Goal: Transaction & Acquisition: Download file/media

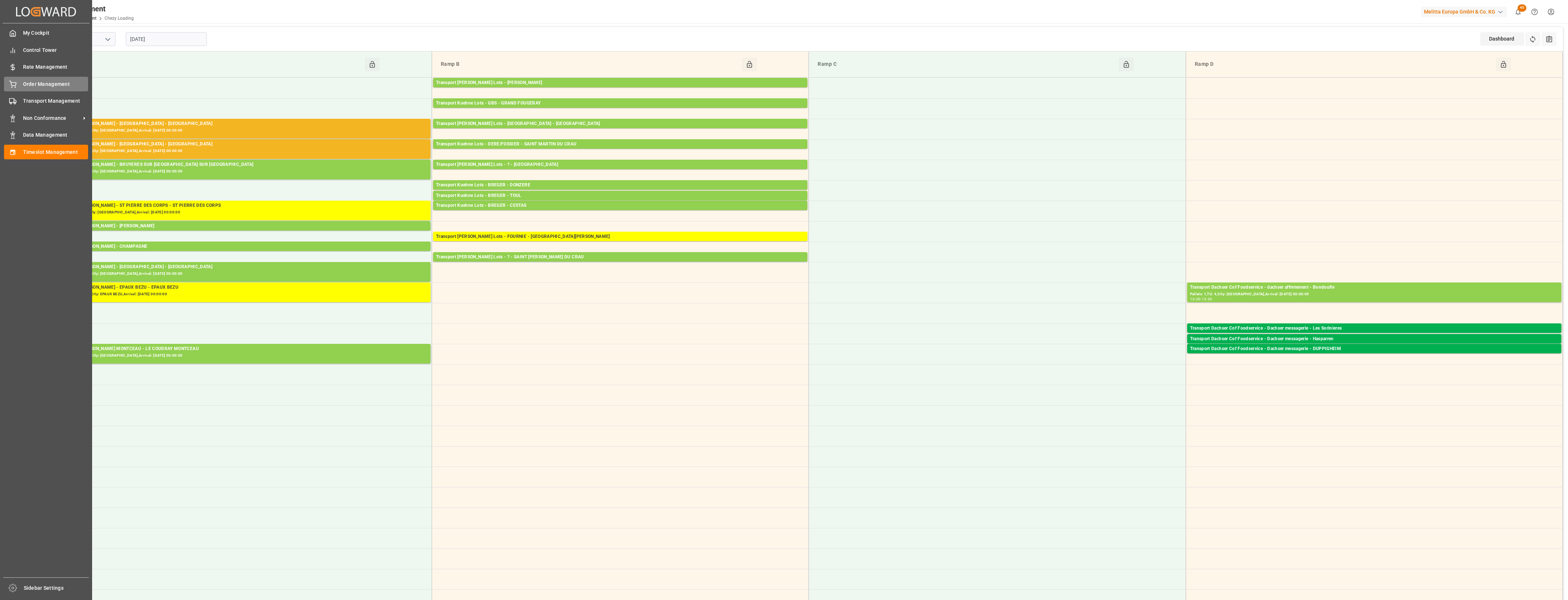
click at [33, 84] on span "Order Management" at bounding box center [56, 84] width 66 height 8
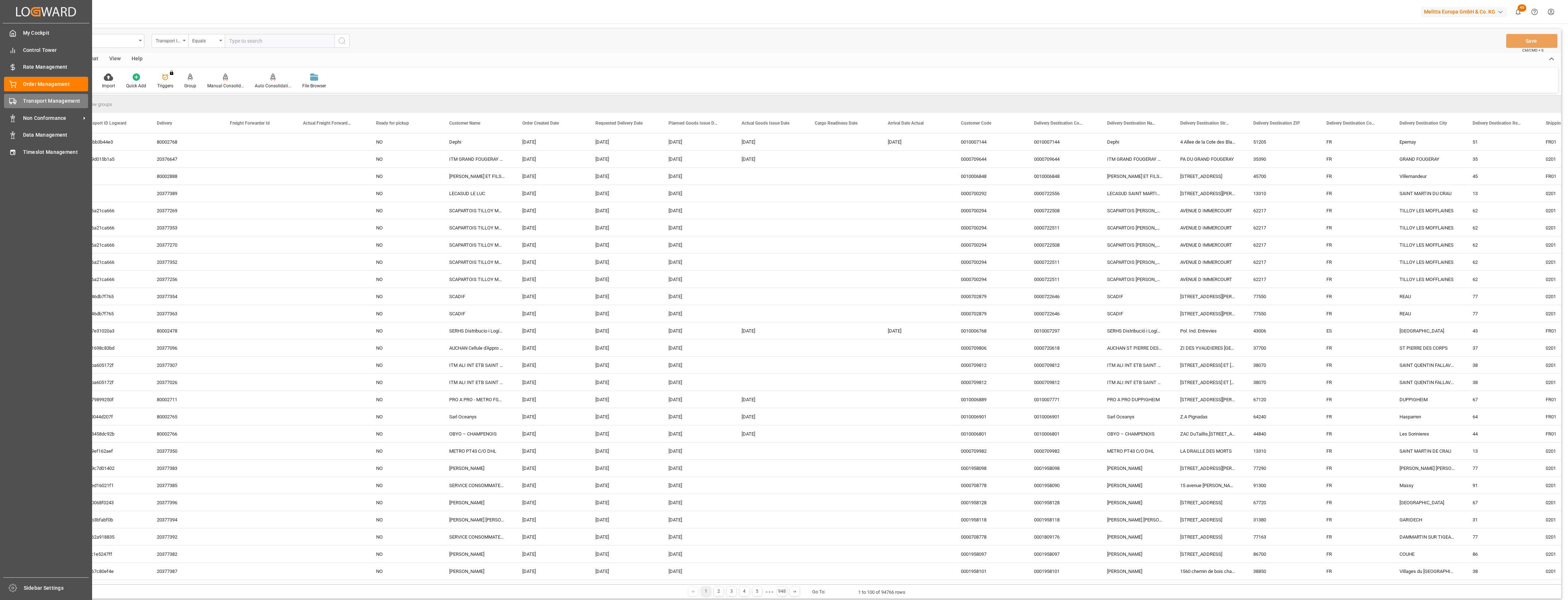
click at [19, 100] on div "Transport Management Transport Management" at bounding box center [46, 100] width 84 height 14
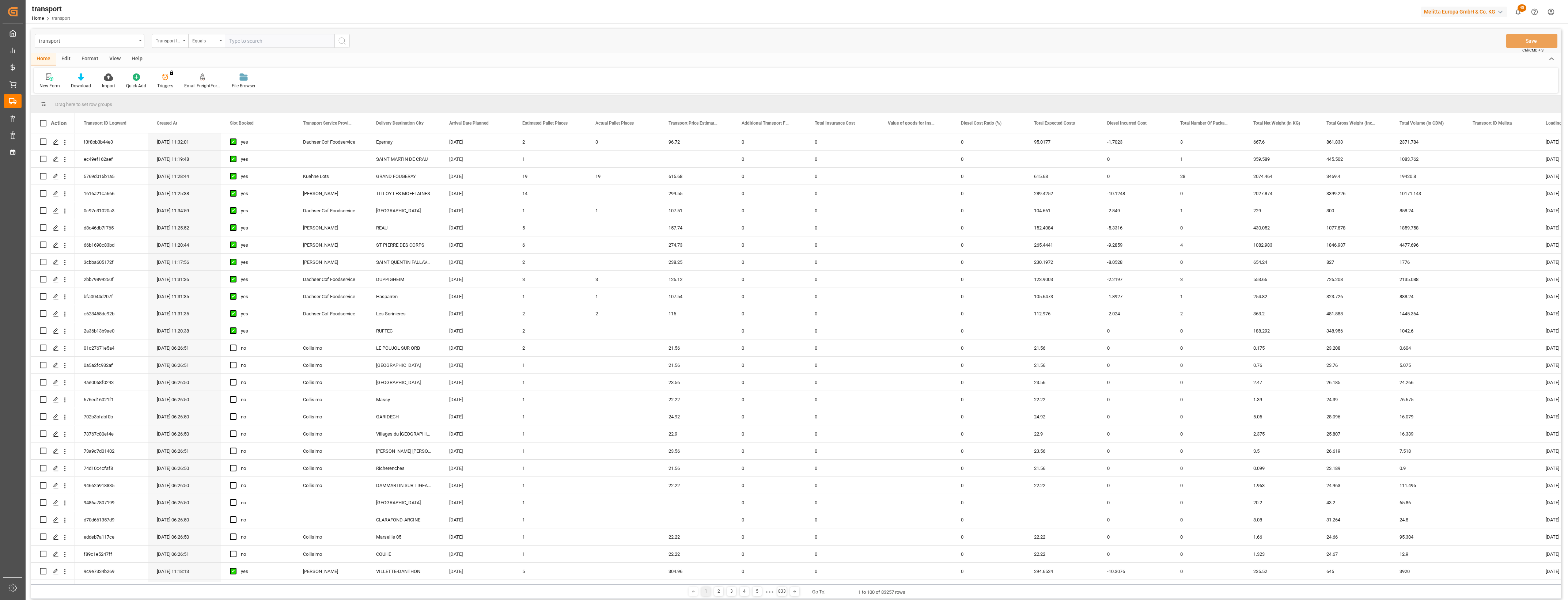
click at [66, 58] on div "Edit" at bounding box center [66, 59] width 20 height 12
click at [46, 81] on div "Bulk Edit" at bounding box center [48, 81] width 28 height 16
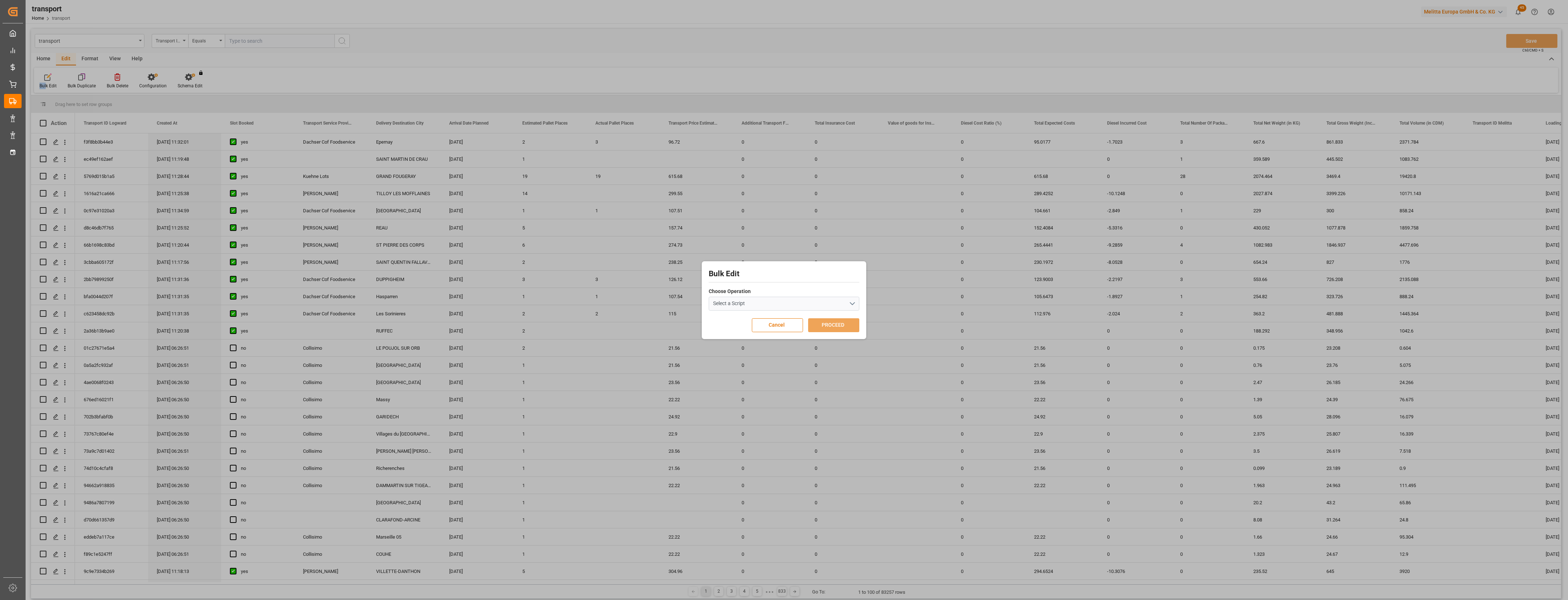
click at [854, 301] on button "Select a Script" at bounding box center [784, 304] width 151 height 14
click at [802, 331] on span "Consolidate Transport To Purchase Order" at bounding box center [760, 331] width 90 height 6
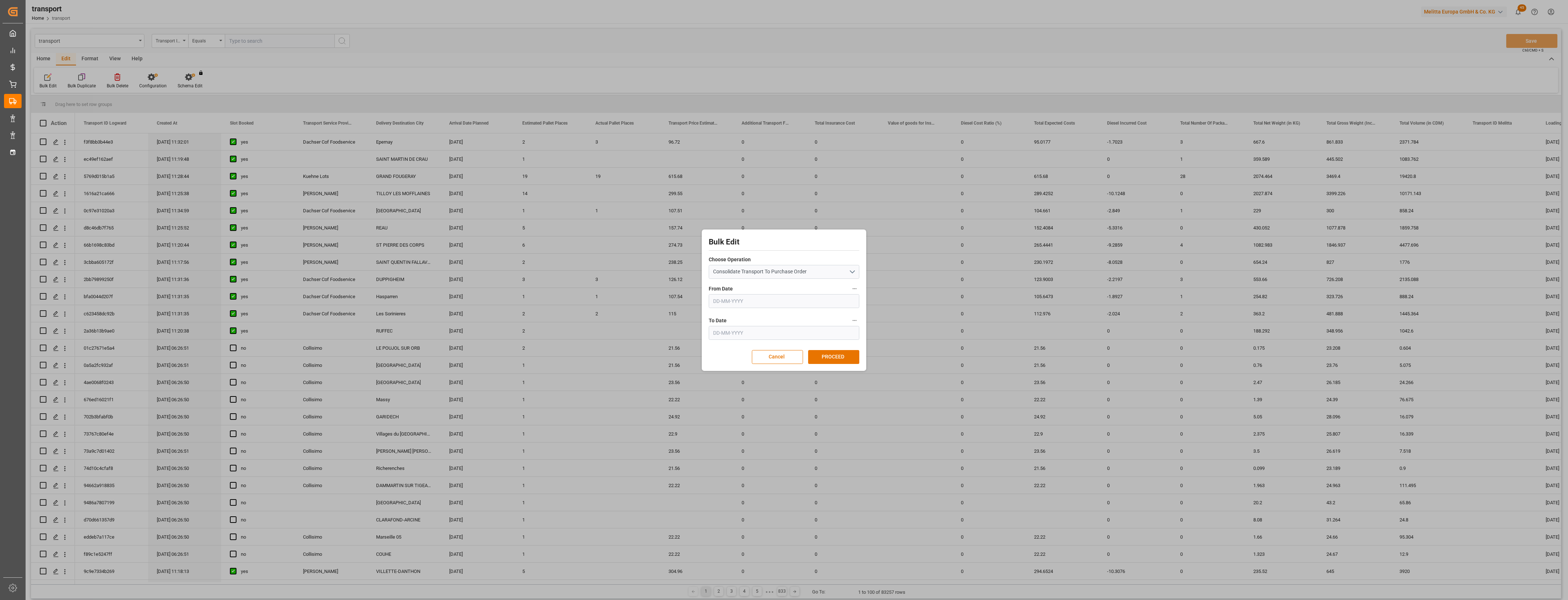
click at [845, 300] on input "text" at bounding box center [784, 301] width 151 height 14
click at [717, 317] on button "Previous Month" at bounding box center [715, 318] width 4 height 4
click at [776, 345] on span "1" at bounding box center [775, 345] width 2 height 5
type input "[DATE]"
click at [778, 331] on input "text" at bounding box center [784, 332] width 151 height 14
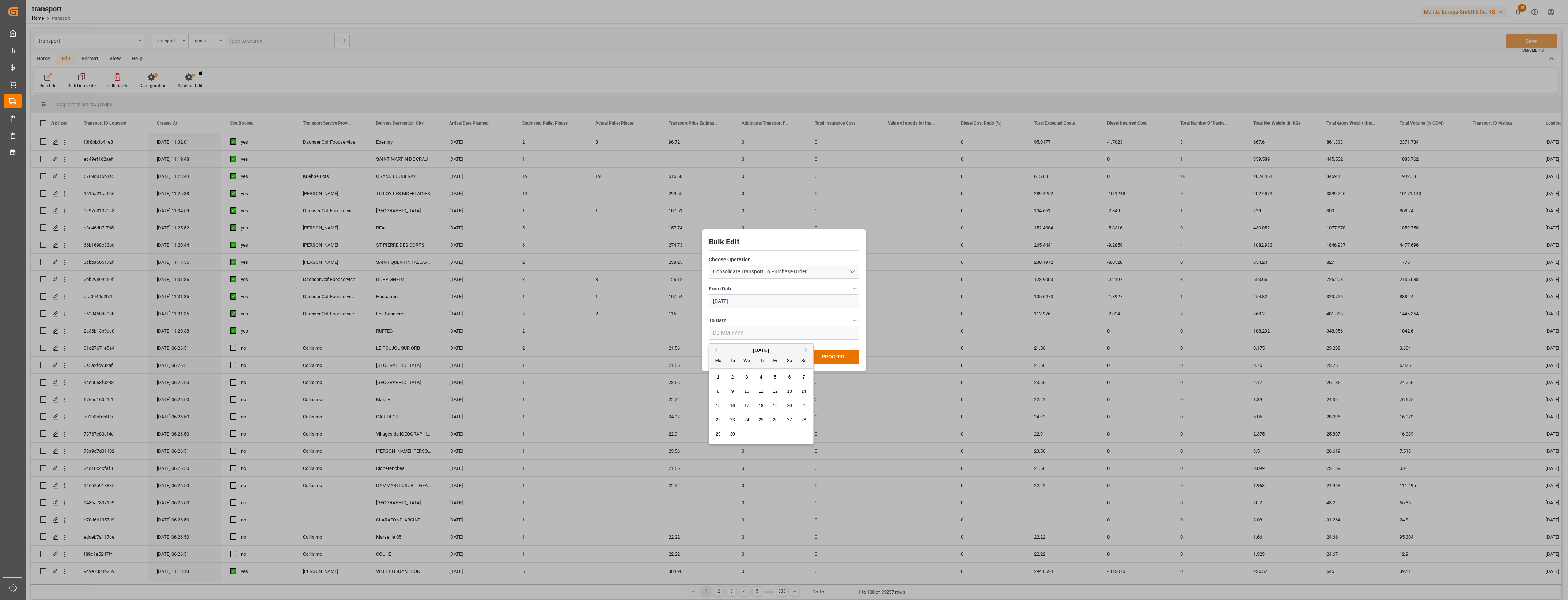
click at [718, 352] on div "[DATE]" at bounding box center [761, 350] width 104 height 7
click at [717, 351] on button "Previous Month" at bounding box center [715, 349] width 4 height 4
click at [804, 434] on span "31" at bounding box center [804, 434] width 5 height 5
type input "[DATE]"
click at [827, 358] on button "PROCEED" at bounding box center [834, 357] width 51 height 14
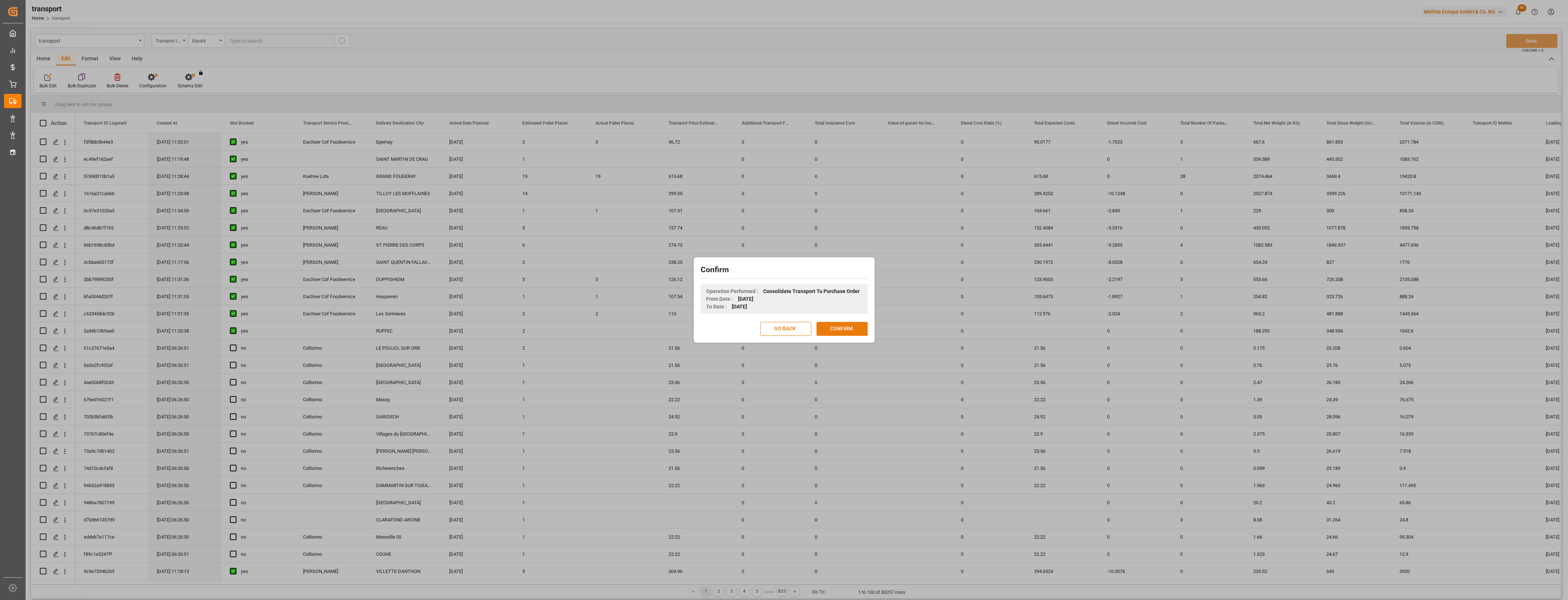
click at [840, 333] on button "CONFIRM" at bounding box center [842, 329] width 51 height 14
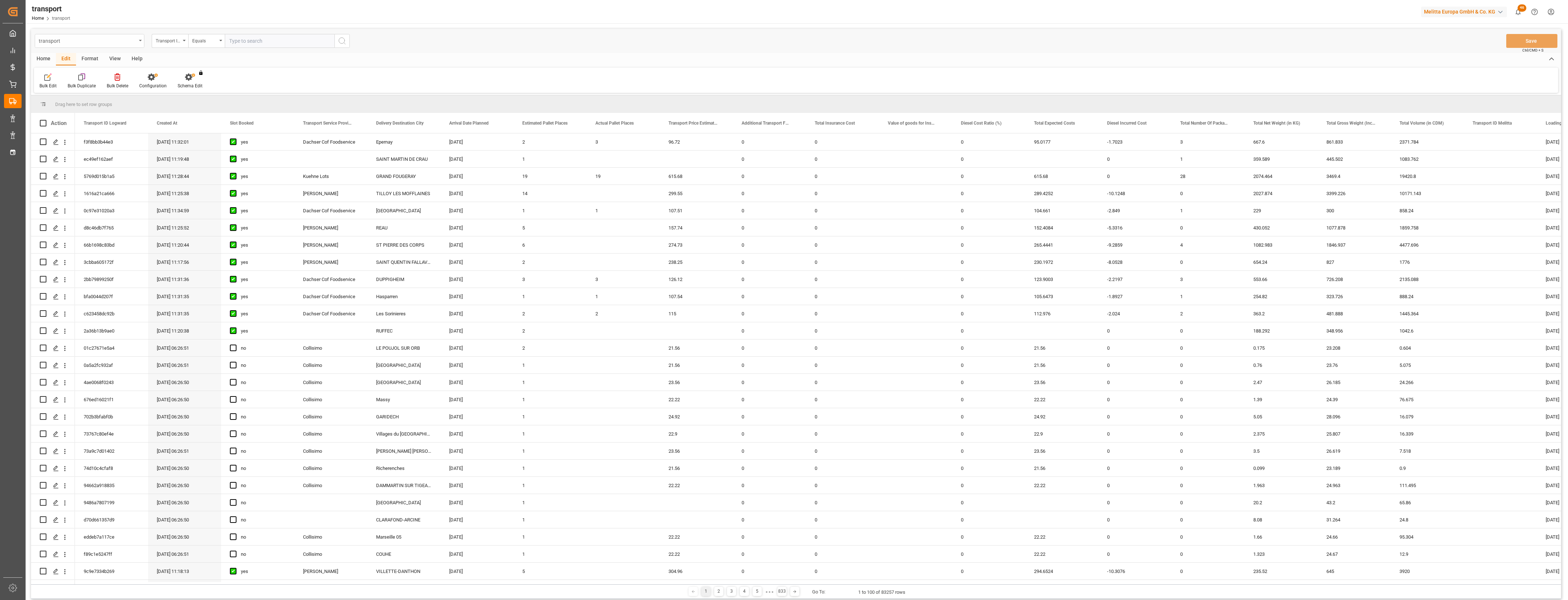
click at [139, 42] on div "transport" at bounding box center [89, 40] width 110 height 14
click at [85, 269] on div "Purchase Order Header" at bounding box center [89, 265] width 109 height 15
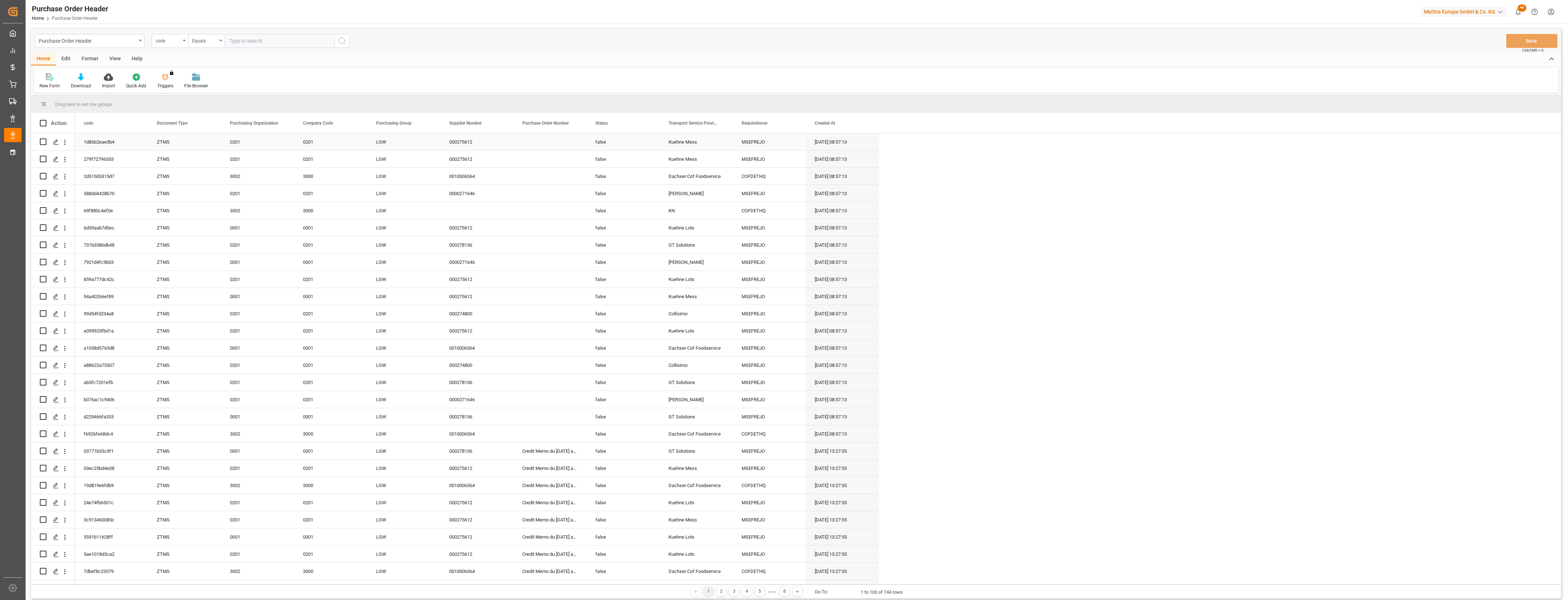
click at [545, 144] on div "Press SPACE to select this row." at bounding box center [549, 141] width 73 height 17
click at [545, 144] on input "Press SPACE to select this row." at bounding box center [550, 146] width 61 height 14
click at [531, 144] on input "Credit Memo du 01.082025 au [DATE]" at bounding box center [550, 146] width 61 height 14
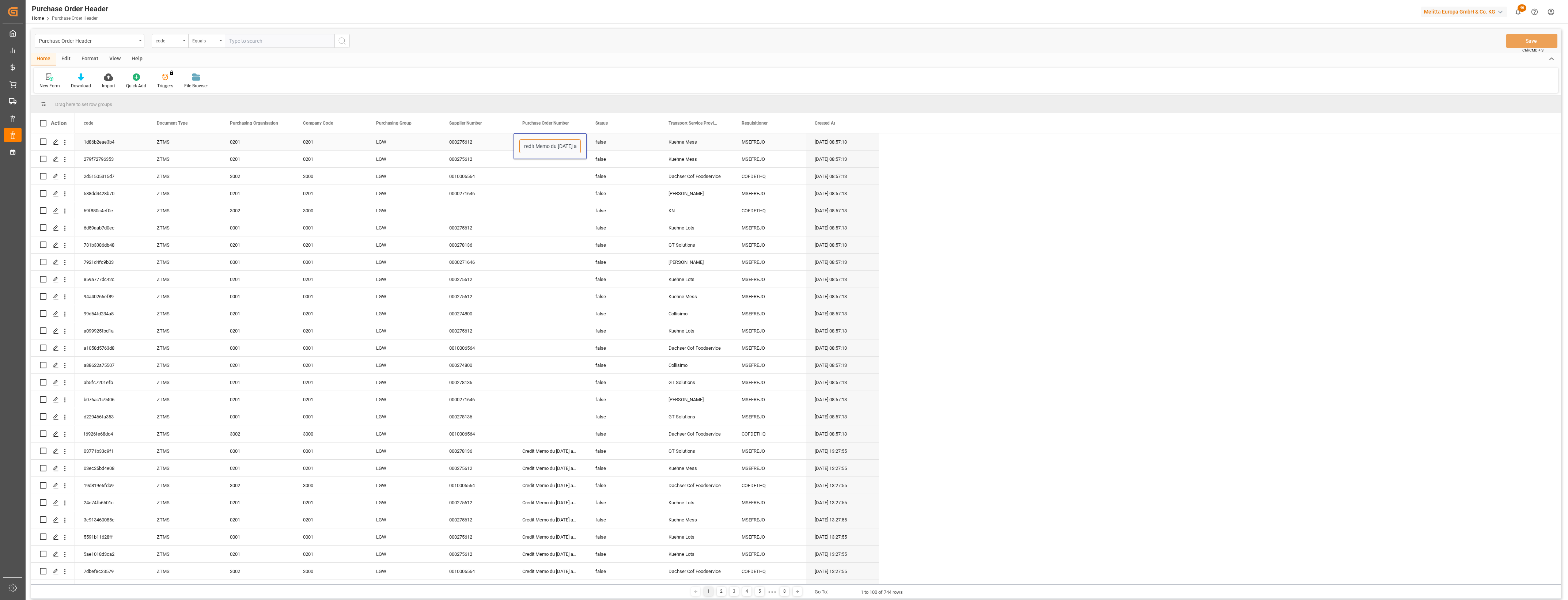
scroll to position [0, 0]
type input "Credit Memo du [DATE] au [DATE]"
click at [554, 158] on div "Credit Memo du [DATE] au [DATE]" at bounding box center [549, 146] width 73 height 26
click at [554, 176] on div "Press SPACE to select this row." at bounding box center [549, 176] width 73 height 17
click at [557, 139] on div "Credit Memo du [DATE] au [DATE]" at bounding box center [549, 141] width 73 height 17
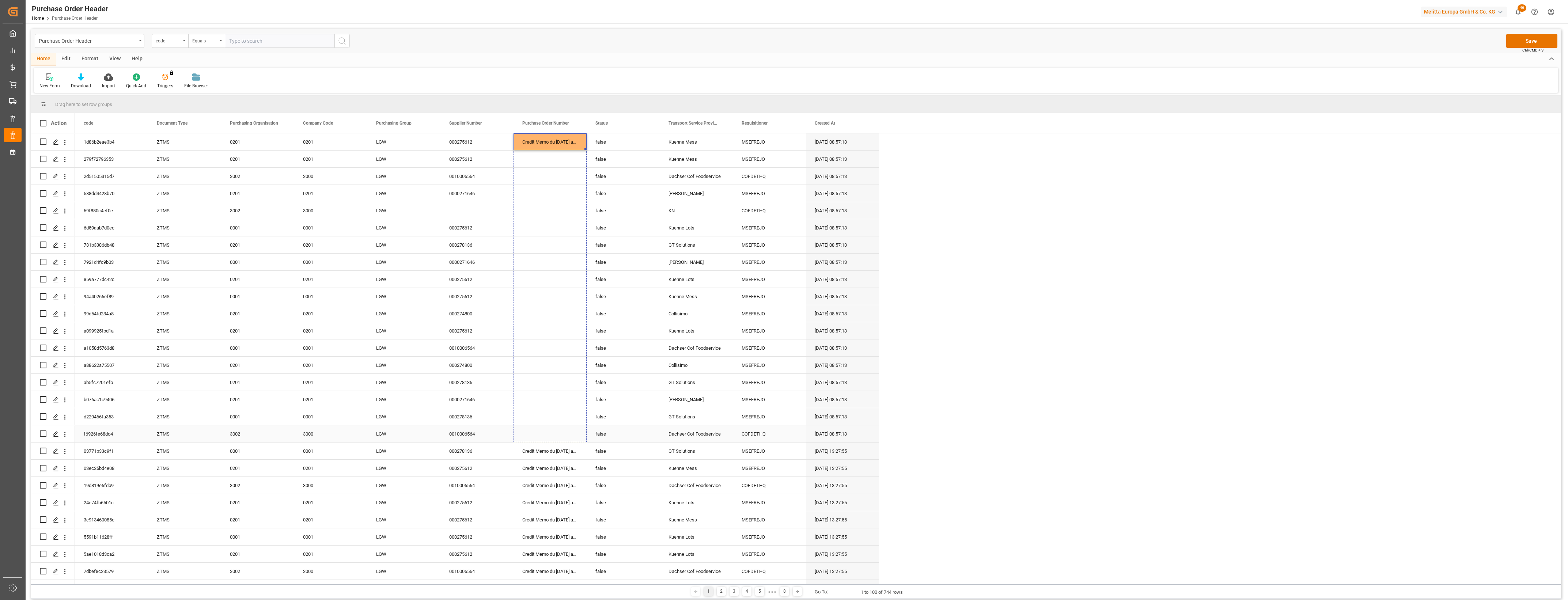
drag, startPoint x: 585, startPoint y: 148, endPoint x: 579, endPoint y: 430, distance: 282.1
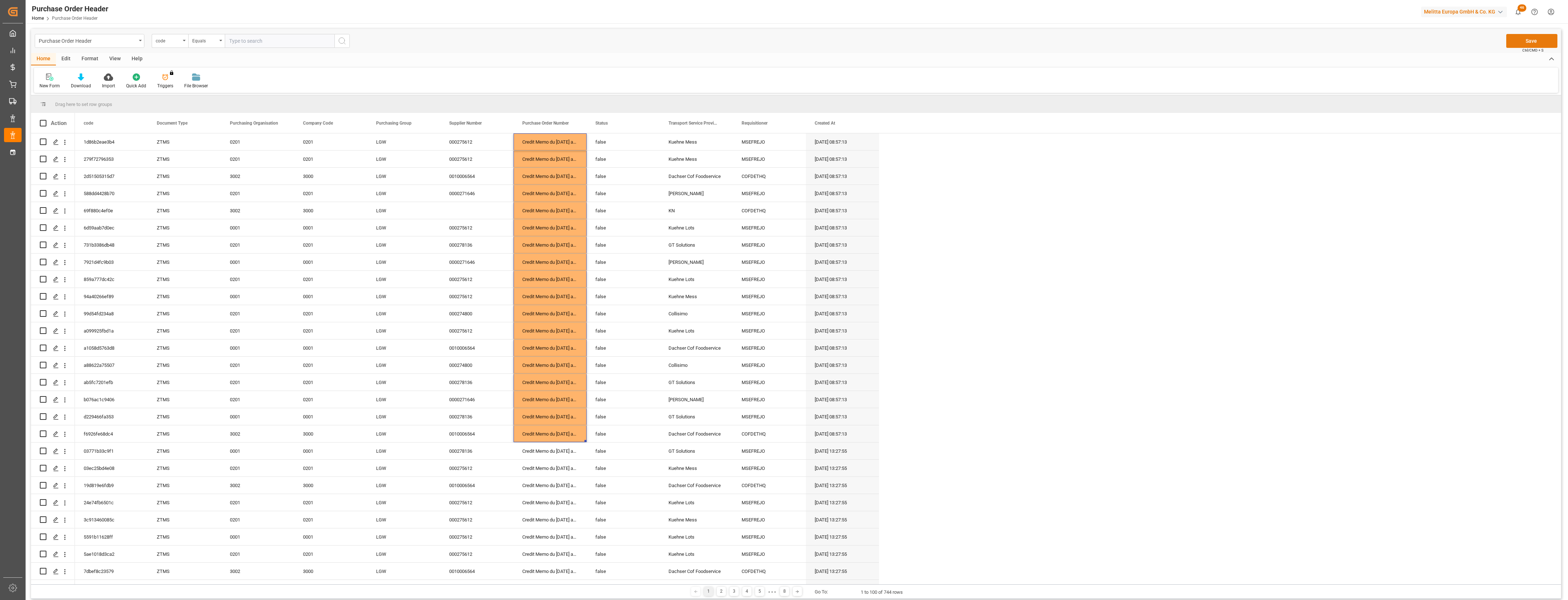
click at [1541, 43] on button "Save" at bounding box center [1532, 40] width 51 height 14
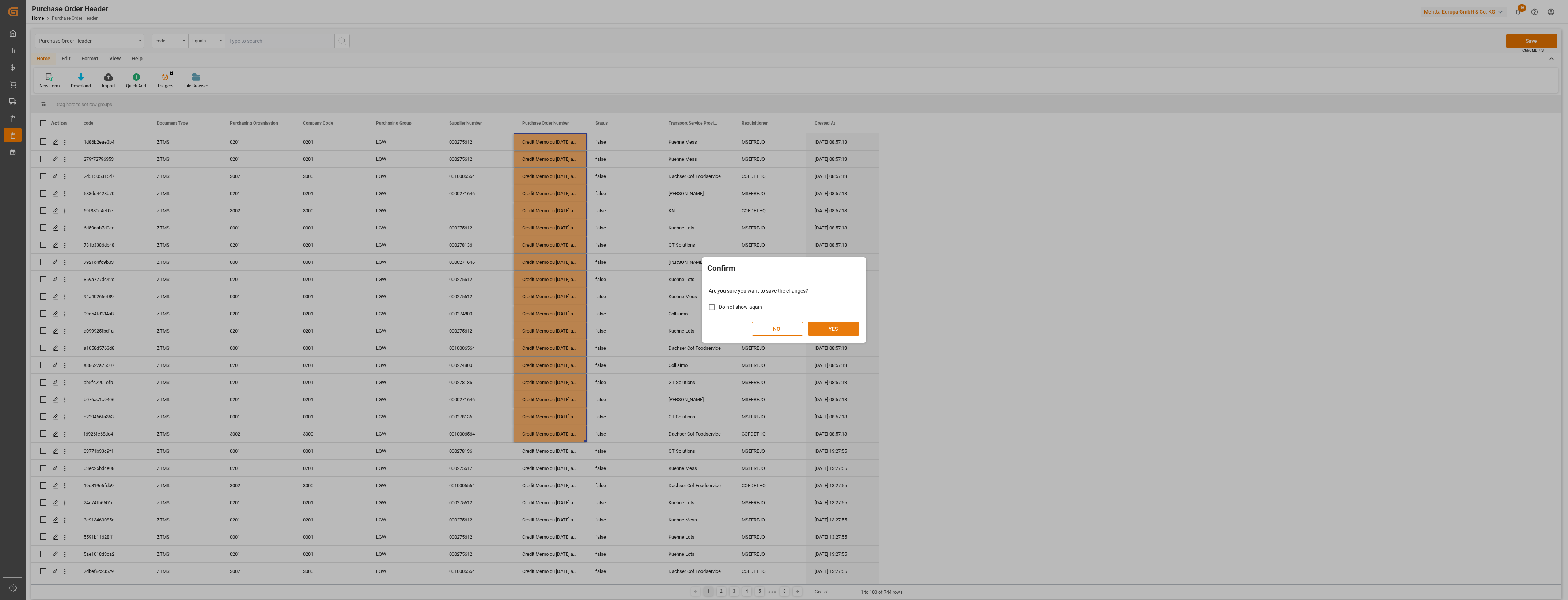
click at [831, 331] on button "YES" at bounding box center [834, 329] width 51 height 14
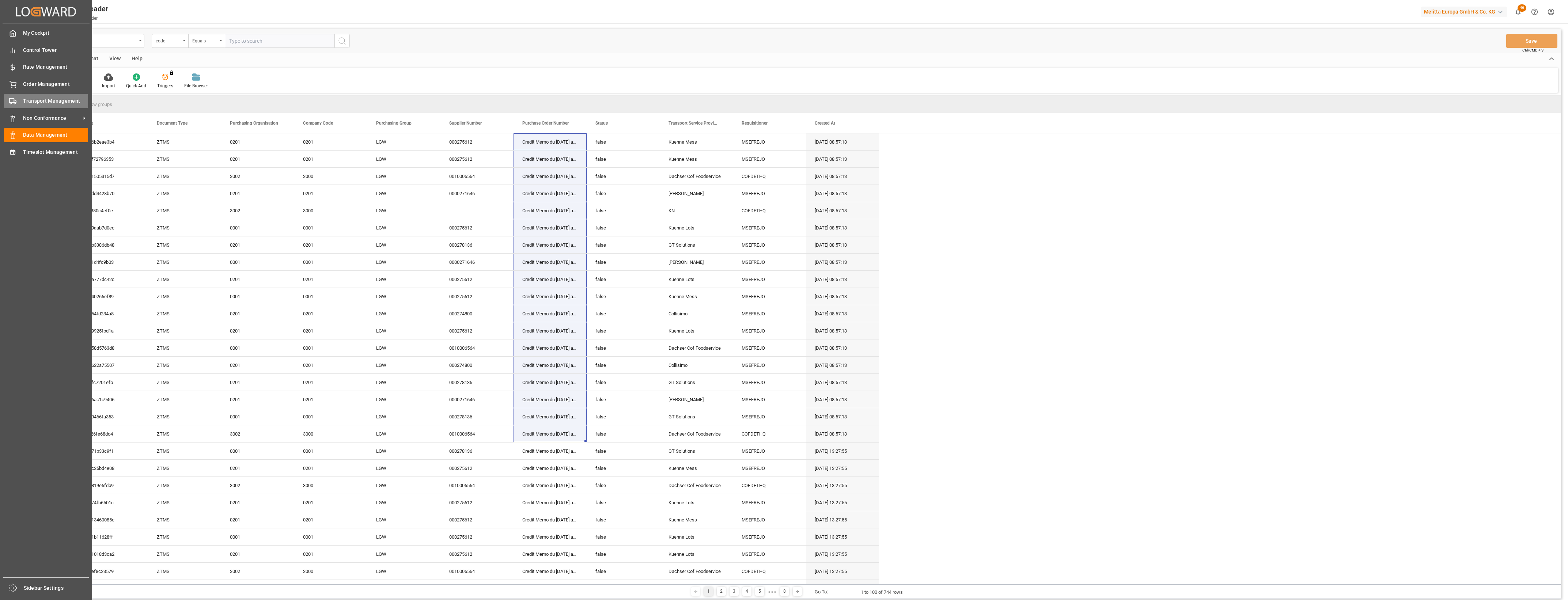
click at [37, 99] on span "Transport Management" at bounding box center [56, 101] width 66 height 8
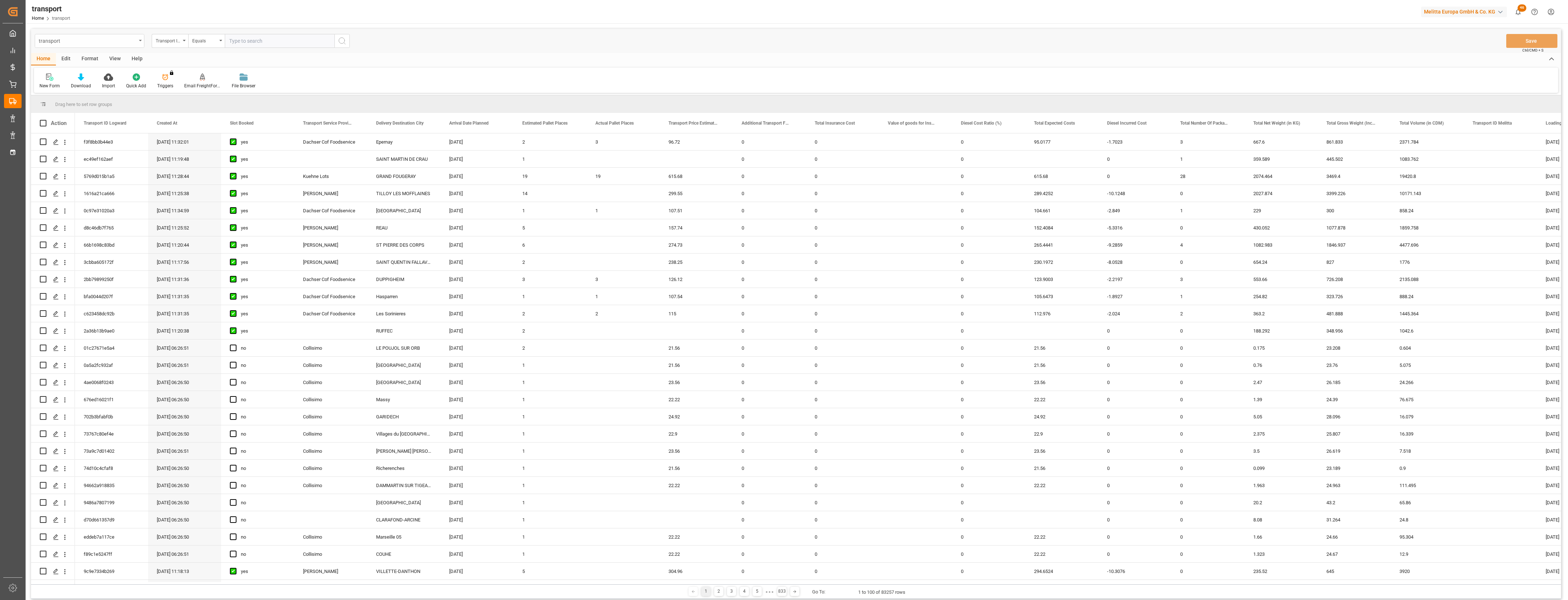
click at [141, 41] on div "transport" at bounding box center [89, 40] width 110 height 14
click at [62, 187] on div "Credit Memo" at bounding box center [89, 188] width 109 height 15
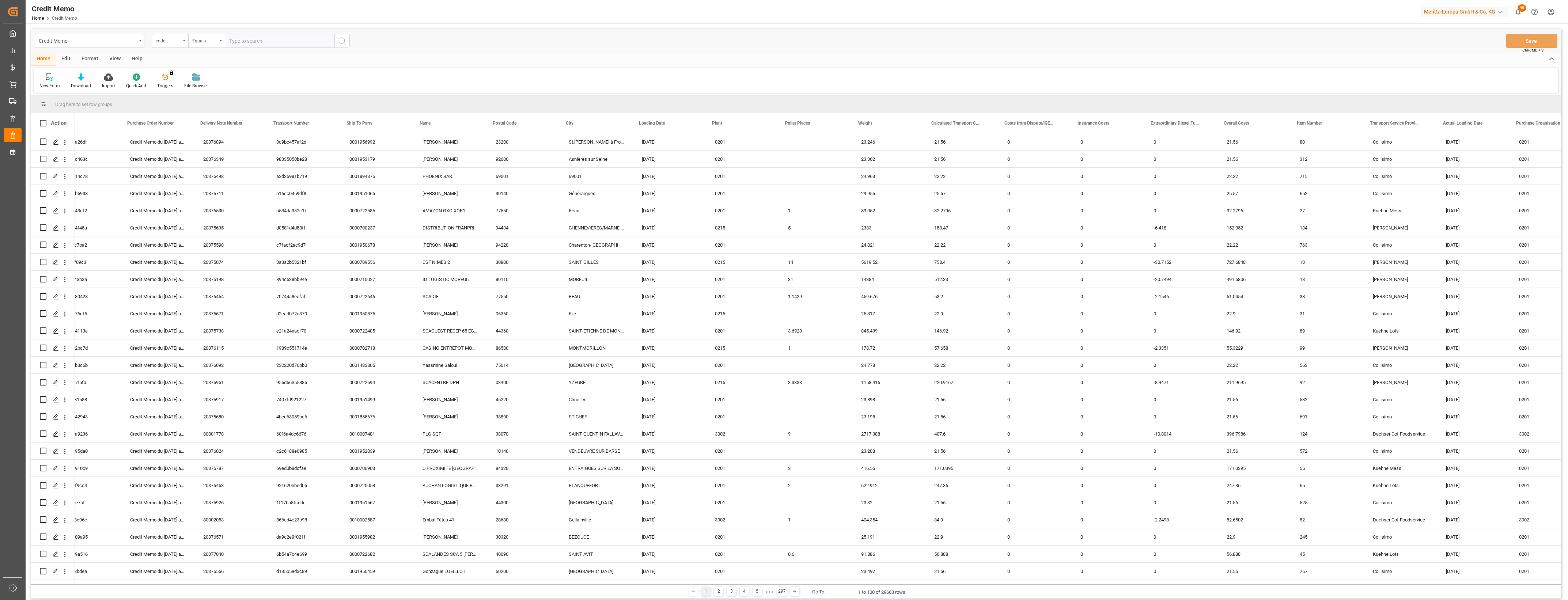
scroll to position [0, 30]
click at [1492, 121] on span at bounding box center [1494, 123] width 7 height 7
click at [1530, 124] on span "filter" at bounding box center [1529, 124] width 7 height 7
click at [1553, 142] on span "Filtering operator" at bounding box center [1553, 144] width 7 height 7
click at [1499, 193] on span "In range" at bounding box center [1494, 190] width 17 height 6
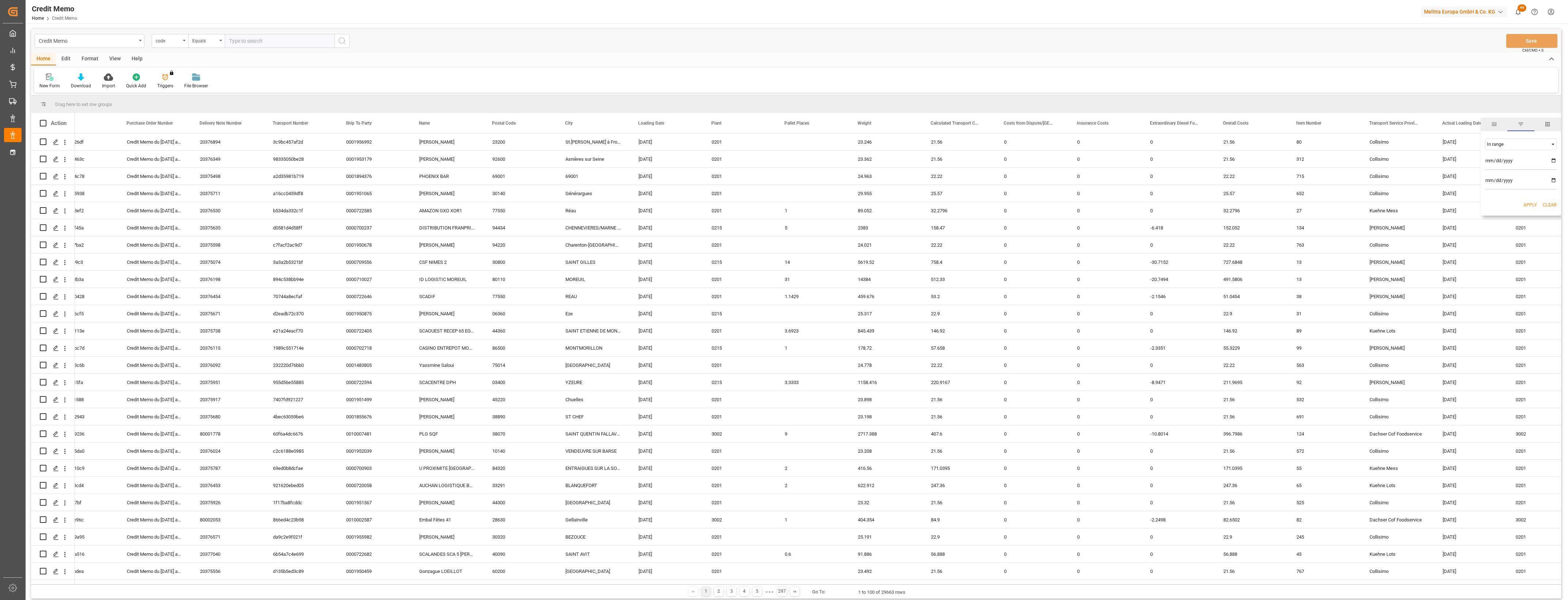
click at [1514, 160] on input "date" at bounding box center [1520, 163] width 72 height 15
click at [1555, 162] on input "date" at bounding box center [1520, 163] width 72 height 15
type input "[DATE]"
click at [1553, 183] on input "date" at bounding box center [1520, 182] width 72 height 15
type input "[DATE]"
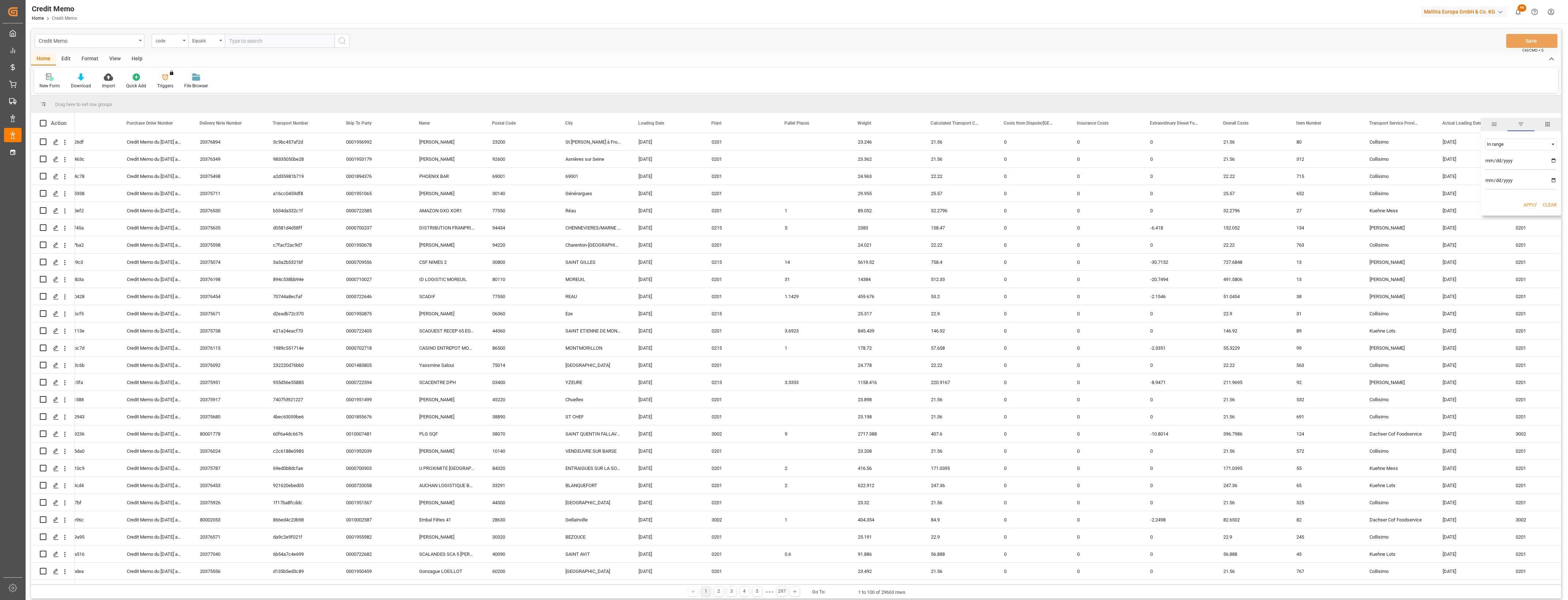
click at [1532, 204] on button "Apply" at bounding box center [1530, 205] width 13 height 7
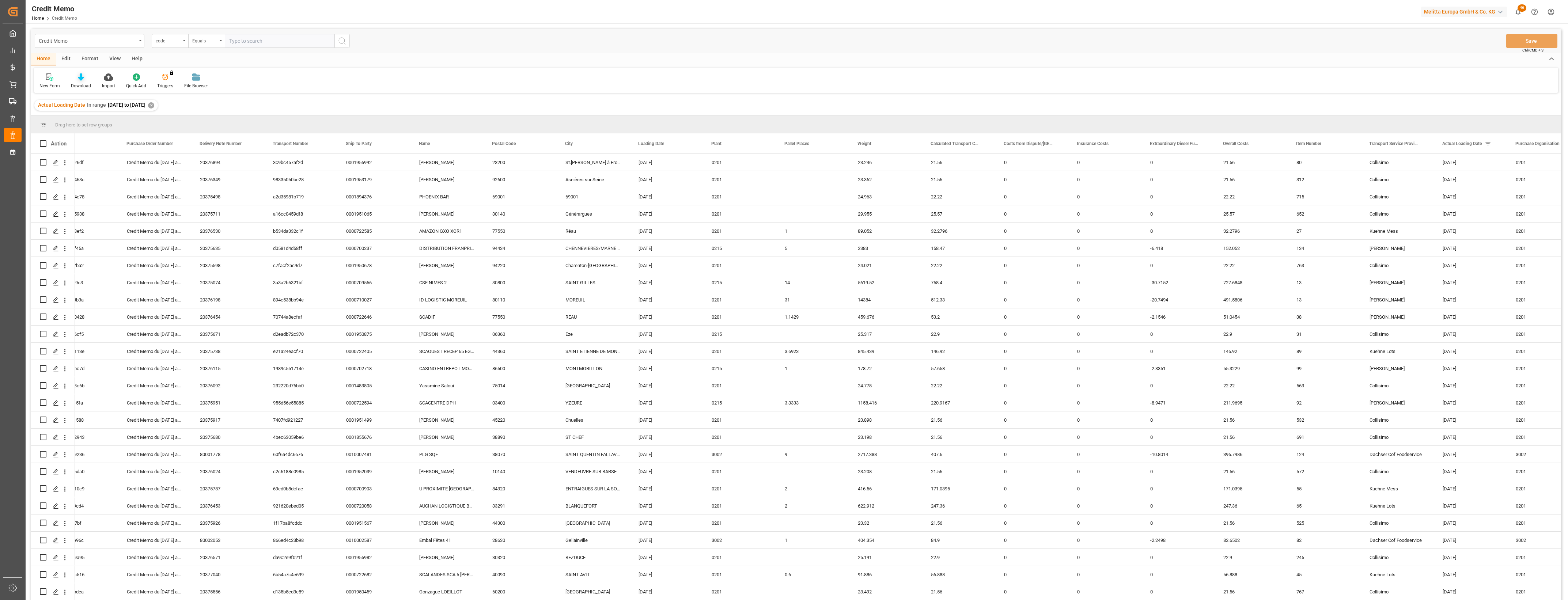
click at [81, 80] on icon at bounding box center [81, 77] width 6 height 7
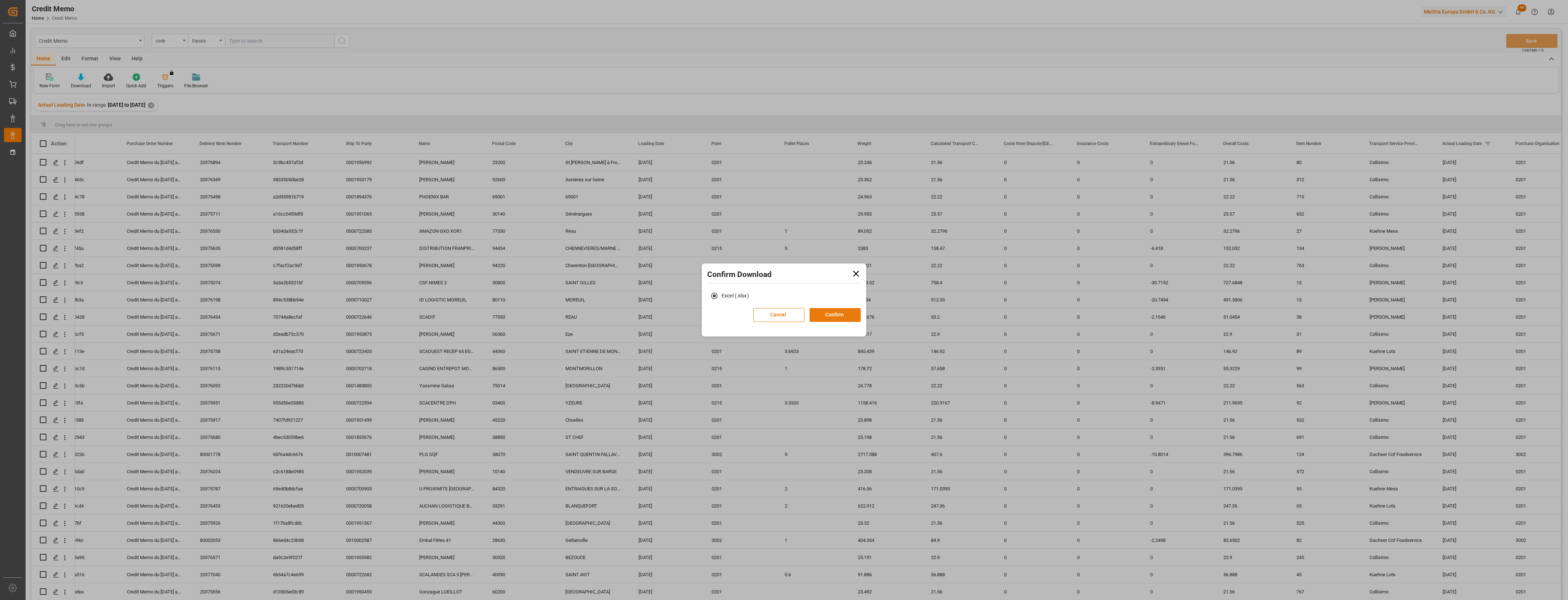
click at [839, 313] on button "Confirm" at bounding box center [835, 315] width 51 height 14
click at [792, 323] on link "Go to Downloads" at bounding box center [780, 323] width 39 height 6
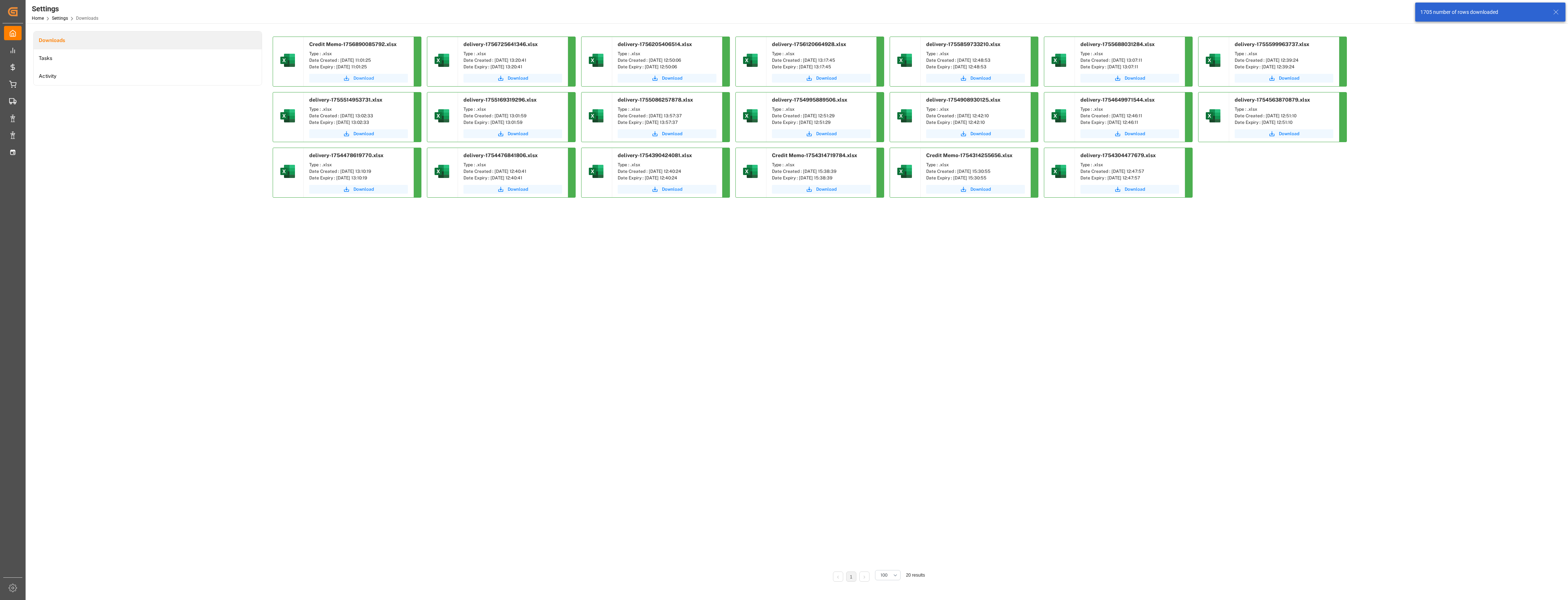
click at [358, 78] on span "Download" at bounding box center [363, 78] width 20 height 7
